Goal: Check status: Check status

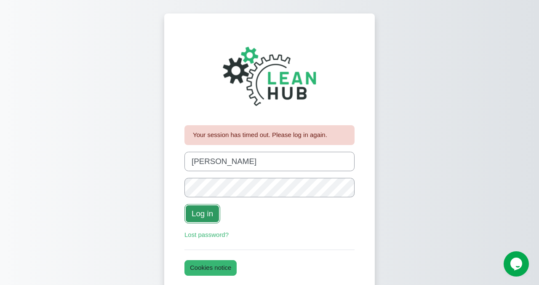
click at [202, 213] on button "Log in" at bounding box center [202, 213] width 36 height 19
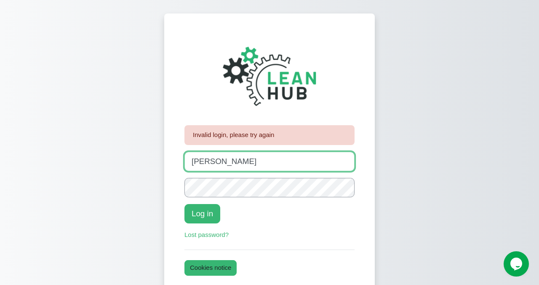
click at [212, 166] on input "[PERSON_NAME]" at bounding box center [269, 161] width 170 height 19
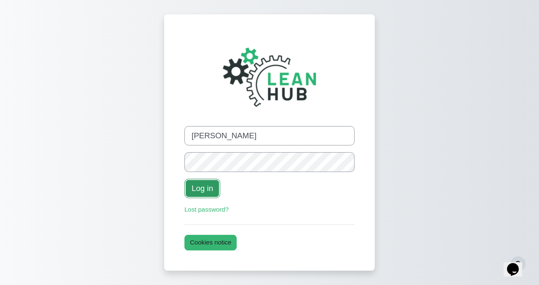
click at [206, 192] on button "Log in" at bounding box center [202, 188] width 36 height 19
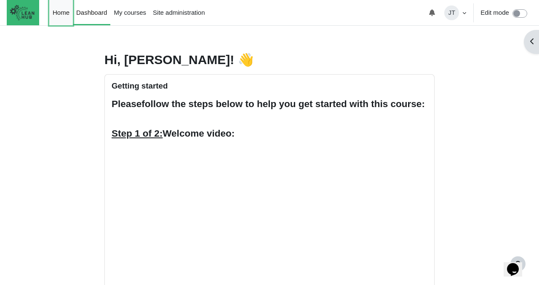
click at [63, 11] on link "Home" at bounding box center [61, 12] width 24 height 25
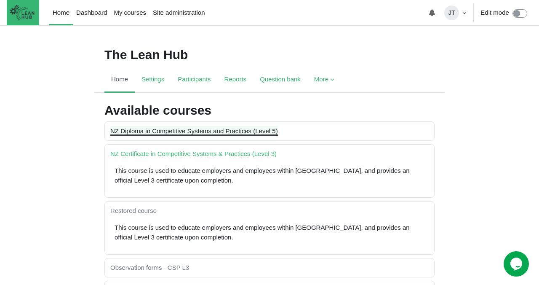
click at [178, 129] on link "NZ Diploma in Competitive Systems and Practices (Level 5)" at bounding box center [194, 130] width 168 height 7
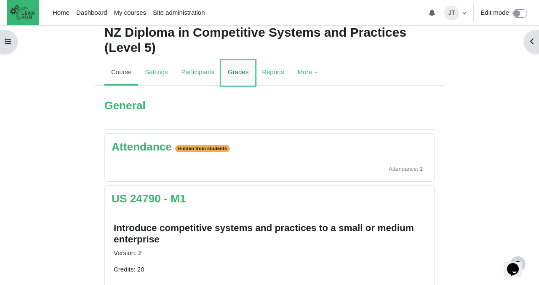
click at [241, 73] on link "Grades" at bounding box center [238, 72] width 34 height 25
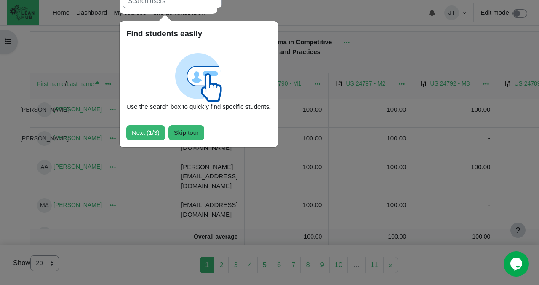
scroll to position [135, 0]
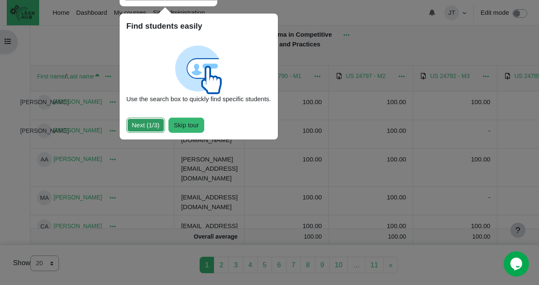
click at [154, 128] on button "Next (1/3)" at bounding box center [145, 126] width 39 height 16
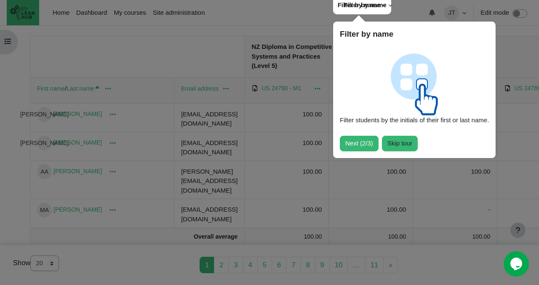
scroll to position [122, 0]
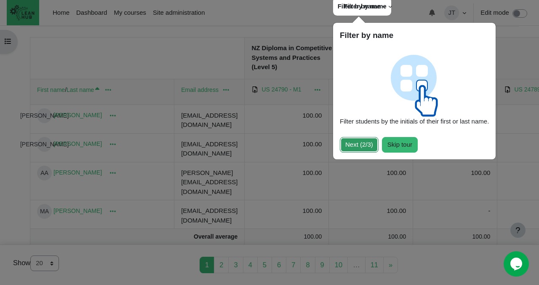
click at [358, 145] on button "Next (2/3)" at bounding box center [359, 145] width 39 height 16
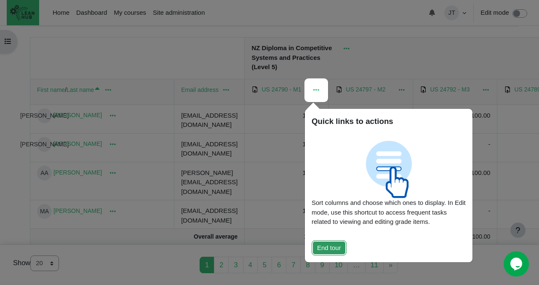
click at [334, 245] on button "End tour" at bounding box center [329, 248] width 35 height 16
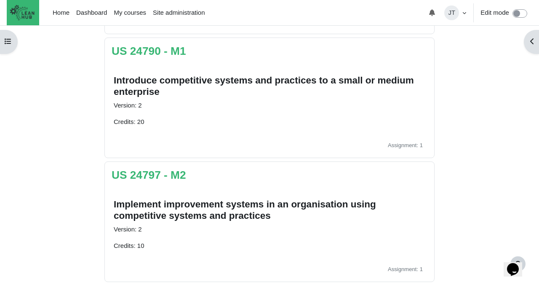
scroll to position [169, 0]
click at [172, 56] on link "US 24790 - M1" at bounding box center [149, 51] width 75 height 13
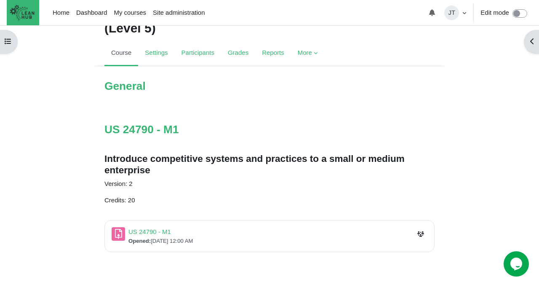
scroll to position [79, 0]
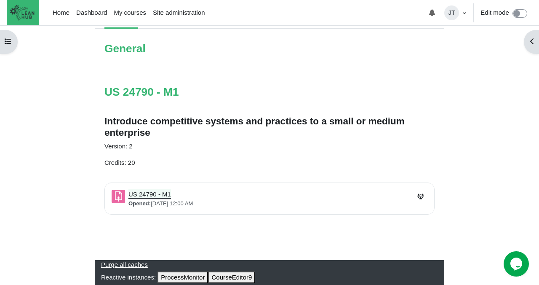
click at [160, 194] on link "US 24790 - M1 Assignment" at bounding box center [149, 193] width 43 height 7
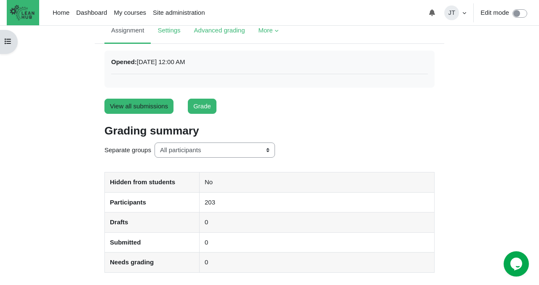
scroll to position [72, 0]
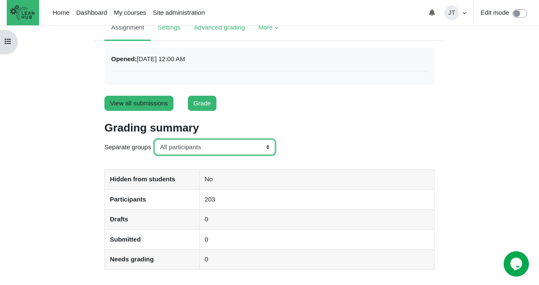
click at [218, 141] on select "All participants ANZ Pharma-Jan-2025 CapitalPrecut-Nov-2023 Chantal-June-2024 C…" at bounding box center [215, 147] width 120 height 16
select select "161"
click at [155, 139] on select "All participants ANZ Pharma-Jan-2025 CapitalPrecut-Nov-2023 Chantal-June-2024 C…" at bounding box center [215, 147] width 120 height 16
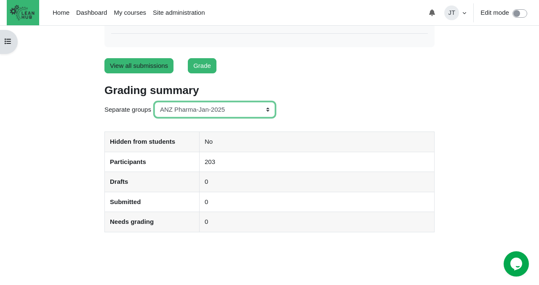
scroll to position [141, 0]
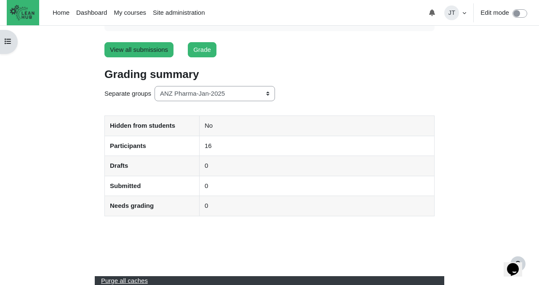
scroll to position [120, 0]
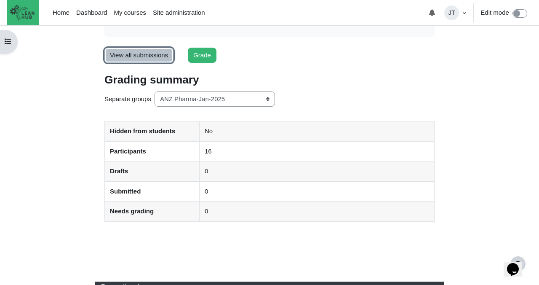
click at [145, 56] on link "View all submissions" at bounding box center [138, 56] width 69 height 16
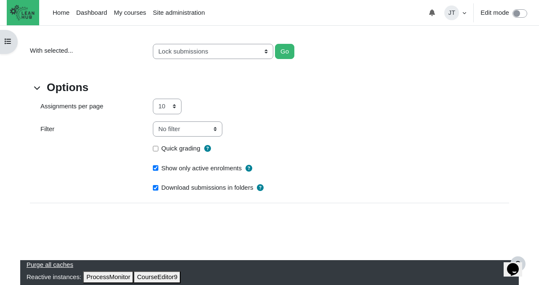
scroll to position [795, 0]
click at [173, 114] on select "10 20 50 100 All" at bounding box center [167, 107] width 29 height 16
select select "20"
click at [153, 114] on select "10 20 50 100 All" at bounding box center [167, 107] width 29 height 16
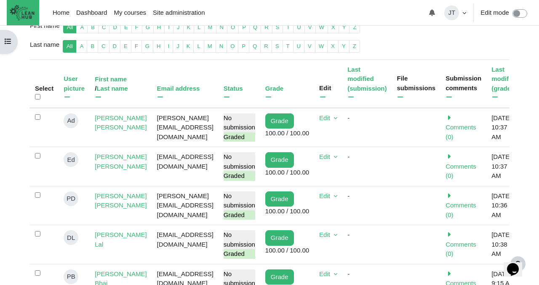
scroll to position [192, 0]
